Goal: Ask a question

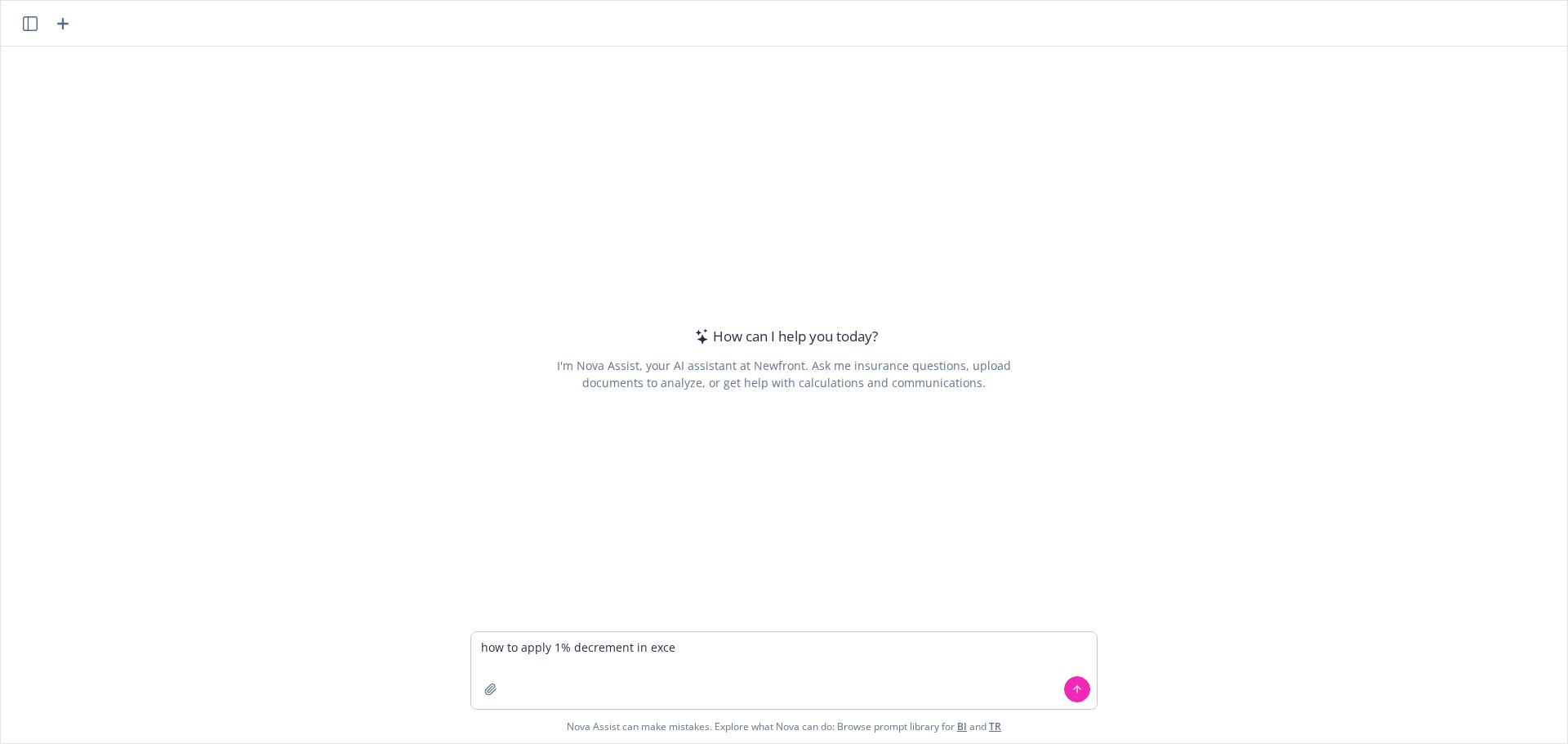
type textarea "how to apply 1% decrement in excel"
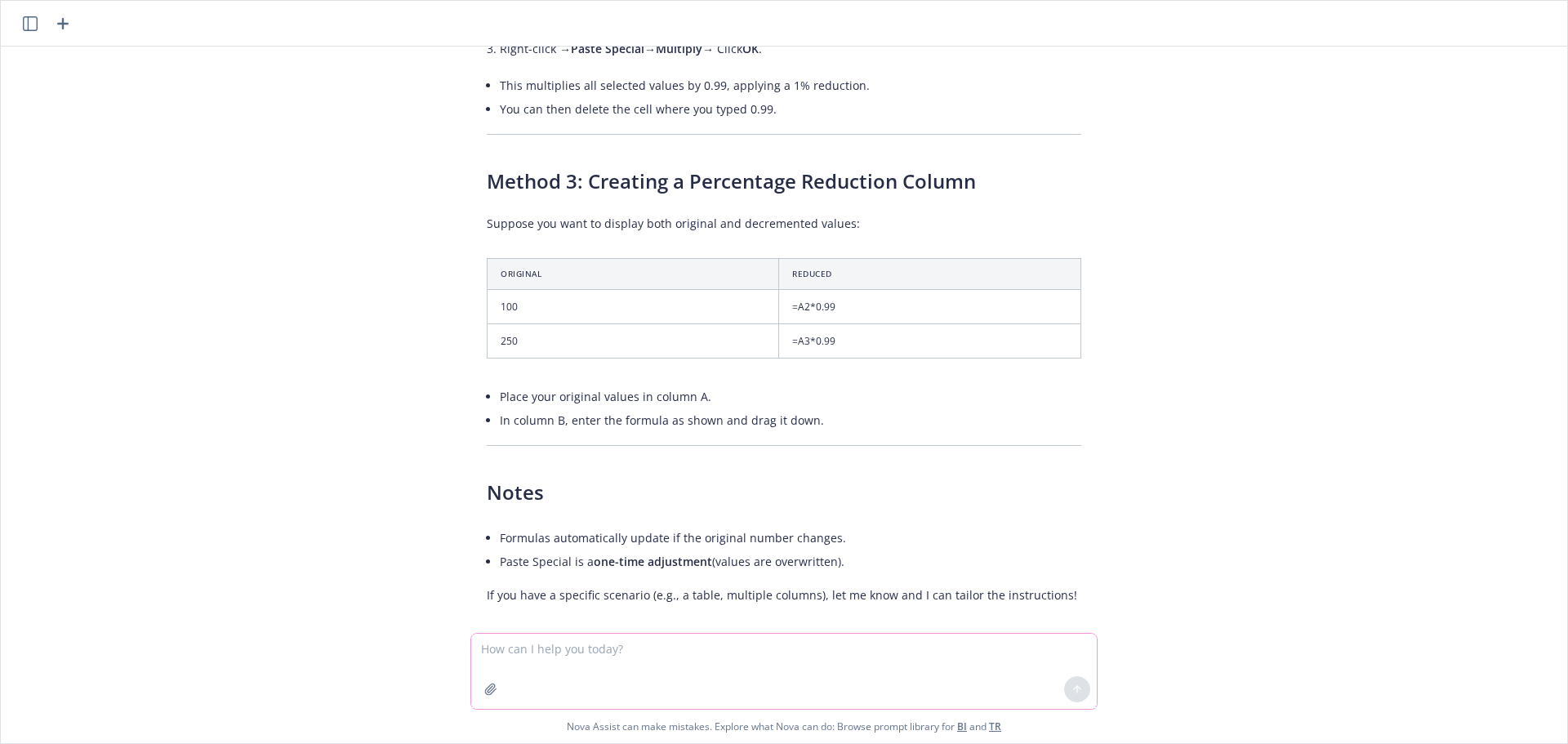
scroll to position [510, 0]
